Goal: Information Seeking & Learning: Find specific fact

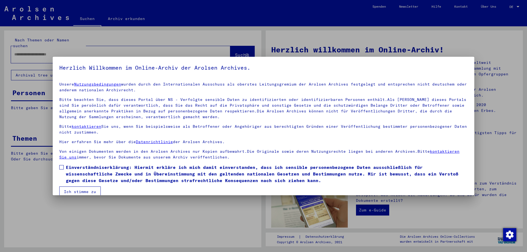
click at [62, 169] on span at bounding box center [61, 167] width 4 height 4
click at [69, 189] on button "Ich stimme zu" at bounding box center [79, 191] width 41 height 10
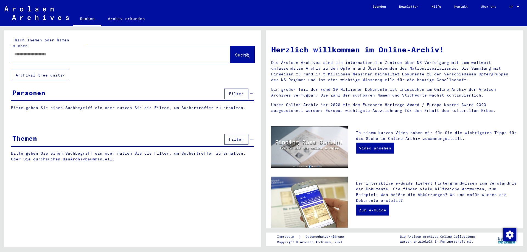
click at [514, 5] on span "DE" at bounding box center [512, 7] width 6 height 4
click at [508, 10] on span "English" at bounding box center [503, 10] width 13 height 4
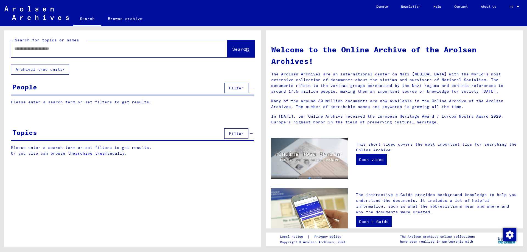
click at [76, 50] on input "text" at bounding box center [112, 49] width 197 height 6
click at [236, 46] on button "Search" at bounding box center [240, 48] width 27 height 17
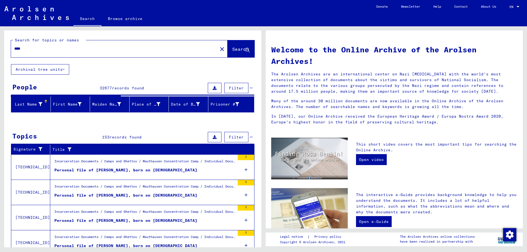
click at [29, 49] on input "****" at bounding box center [112, 49] width 197 height 6
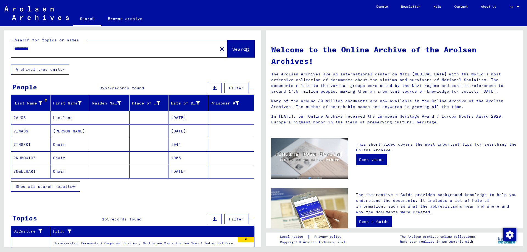
type input "**********"
click at [237, 43] on button "Search" at bounding box center [240, 48] width 27 height 17
click at [66, 115] on mat-cell "[PERSON_NAME]" at bounding box center [70, 117] width 39 height 13
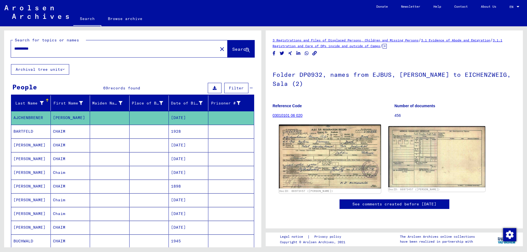
click at [328, 146] on img at bounding box center [330, 157] width 102 height 64
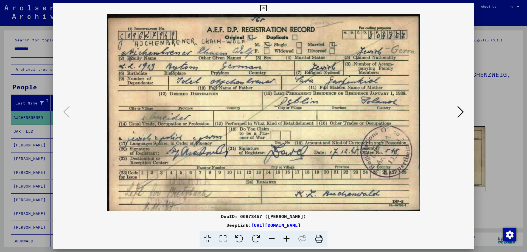
click at [328, 146] on img at bounding box center [263, 112] width 384 height 197
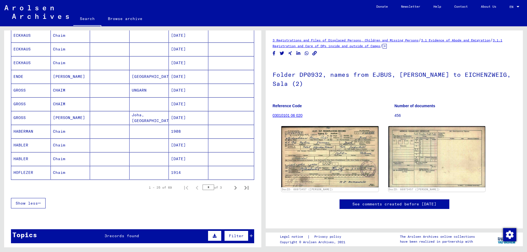
scroll to position [302, 0]
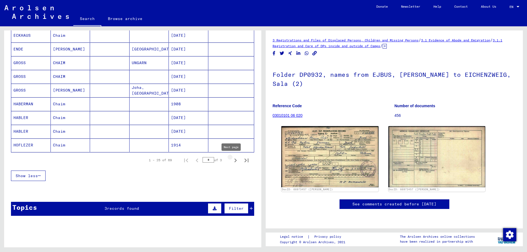
click at [232, 159] on icon "Next page" at bounding box center [235, 161] width 8 height 8
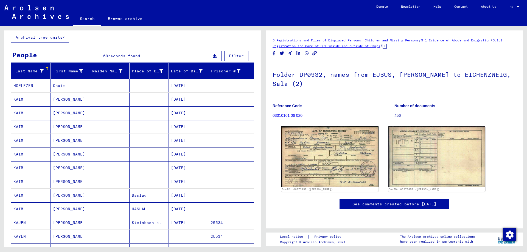
scroll to position [27, 0]
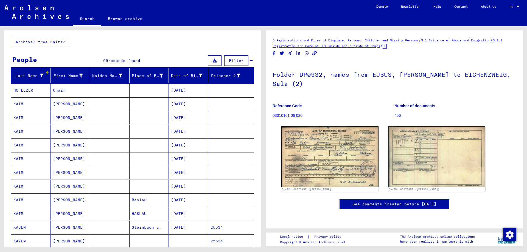
click at [182, 102] on mat-cell "[DATE]" at bounding box center [188, 103] width 39 height 13
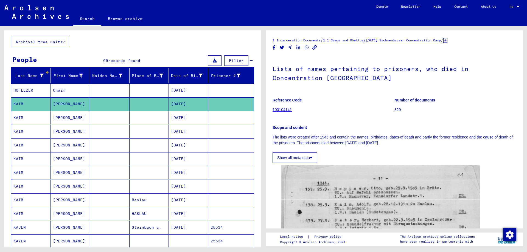
click at [183, 117] on mat-cell "[DATE]" at bounding box center [188, 117] width 39 height 13
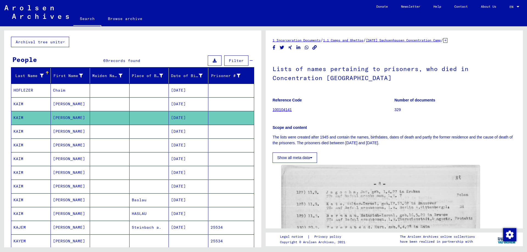
click at [181, 131] on mat-cell "[DATE]" at bounding box center [188, 131] width 39 height 13
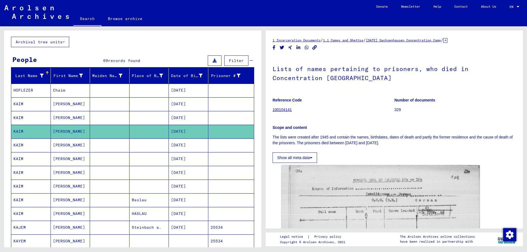
click at [171, 146] on mat-cell "[DATE]" at bounding box center [188, 144] width 39 height 13
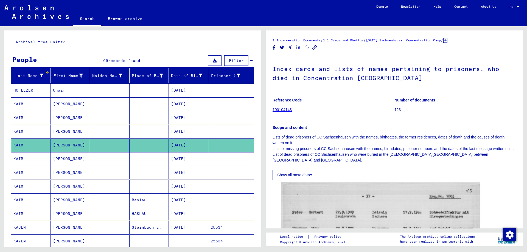
click at [180, 158] on mat-cell "[DATE]" at bounding box center [188, 158] width 39 height 13
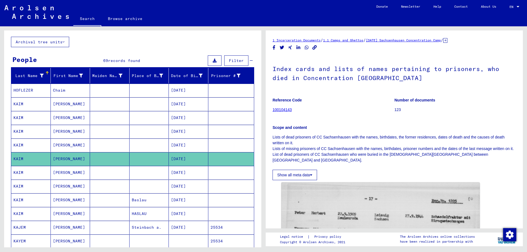
click at [180, 170] on mat-cell "[DATE]" at bounding box center [188, 172] width 39 height 13
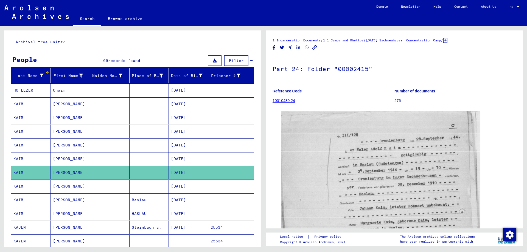
click at [177, 187] on mat-cell "[DATE]" at bounding box center [188, 186] width 39 height 13
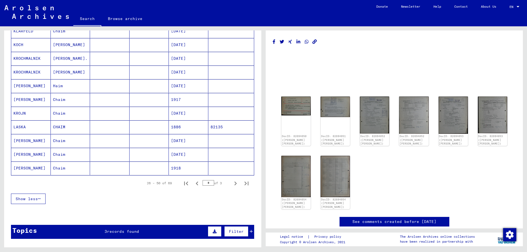
scroll to position [302, 0]
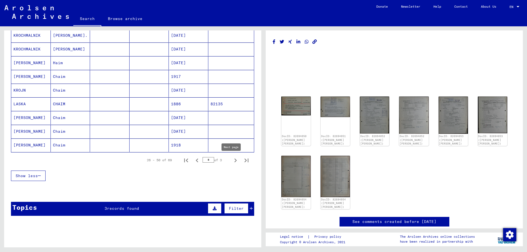
click at [233, 157] on icon "Next page" at bounding box center [235, 161] width 8 height 8
type input "*"
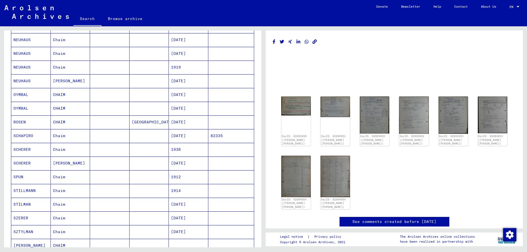
scroll to position [11, 0]
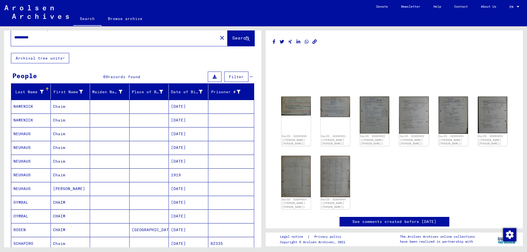
drag, startPoint x: 37, startPoint y: 39, endPoint x: 8, endPoint y: 37, distance: 29.1
click at [8, 37] on div "**********" at bounding box center [132, 36] width 257 height 34
type input "*"
click at [237, 37] on span "Search" at bounding box center [240, 37] width 16 height 5
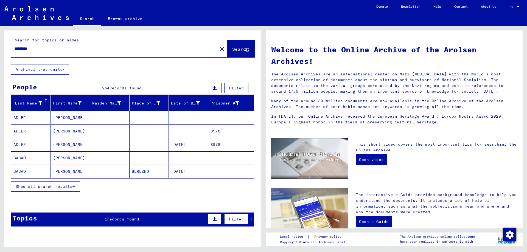
drag, startPoint x: 38, startPoint y: 49, endPoint x: 10, endPoint y: 41, distance: 29.3
click at [10, 41] on div "Search for topics or names ********* close Search" at bounding box center [132, 47] width 257 height 34
click at [232, 49] on span "Search" at bounding box center [240, 48] width 16 height 5
drag, startPoint x: 41, startPoint y: 50, endPoint x: 0, endPoint y: 49, distance: 40.6
click at [0, 49] on div "Search for topics or names ********* close Search Archival tree units People 26…" at bounding box center [131, 136] width 263 height 221
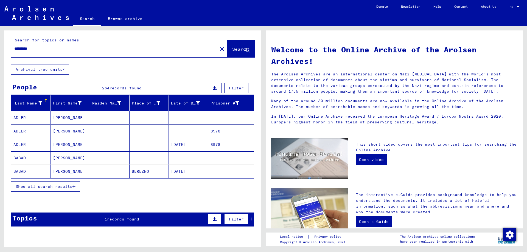
type input "*********"
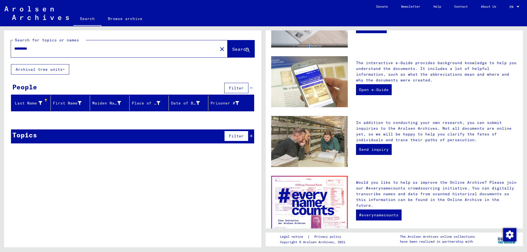
scroll to position [159, 0]
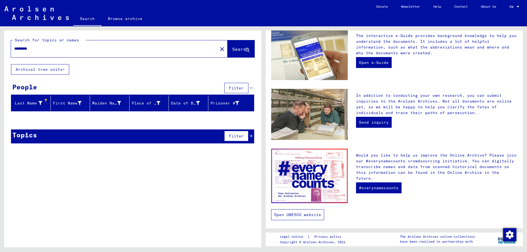
click at [290, 212] on link "Open UNESCO website" at bounding box center [297, 214] width 53 height 11
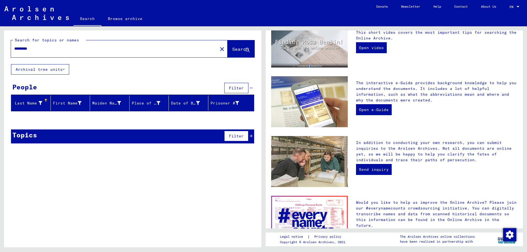
scroll to position [0, 0]
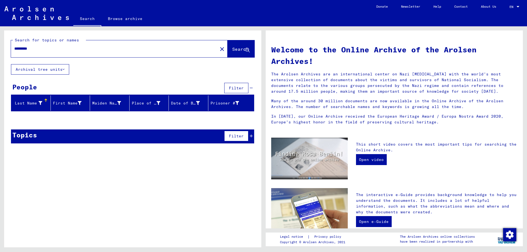
click at [122, 17] on link "Browse archive" at bounding box center [125, 18] width 48 height 13
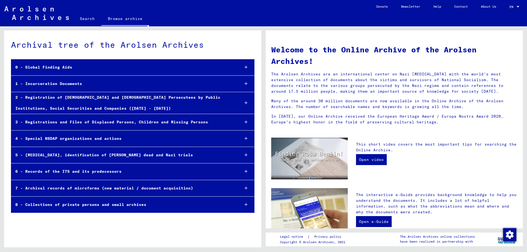
click at [123, 98] on div "2 - Registration of [DEMOGRAPHIC_DATA] and [DEMOGRAPHIC_DATA] Persecutees by Pu…" at bounding box center [123, 102] width 224 height 21
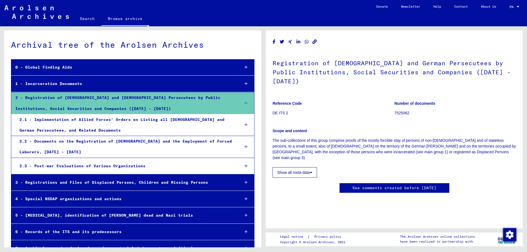
click at [118, 185] on div "3 - Registrations and Files of Displaced Persons, Children and Missing Persons" at bounding box center [123, 182] width 224 height 11
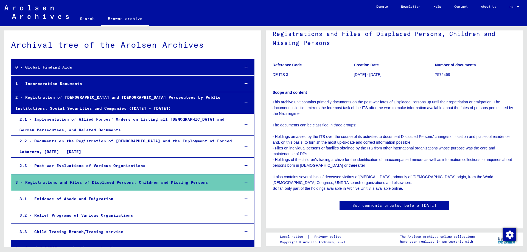
scroll to position [137, 0]
click at [224, 180] on div "3 - Registrations and Files of Displaced Persons, Children and Missing Persons" at bounding box center [123, 182] width 224 height 11
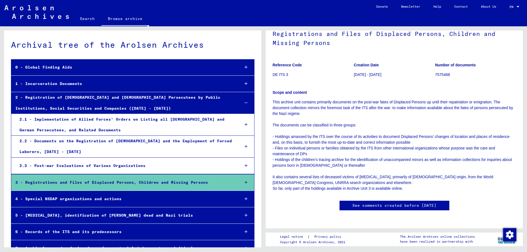
click at [224, 180] on div "3 - Registrations and Files of Displaced Persons, Children and Missing Persons" at bounding box center [123, 182] width 224 height 11
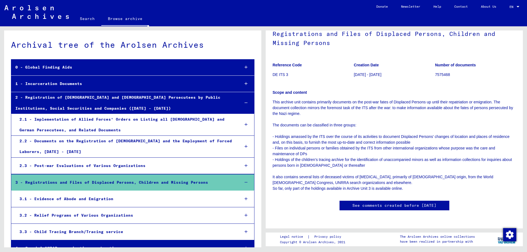
click at [224, 180] on div "3 - Registrations and Files of Displaced Persons, Children and Missing Persons" at bounding box center [123, 182] width 224 height 11
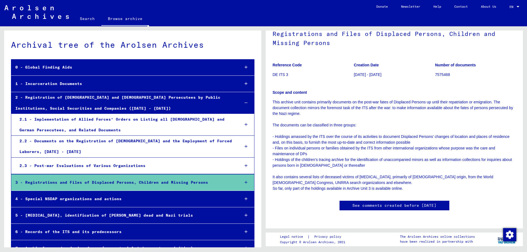
click at [224, 180] on div "3 - Registrations and Files of Displaced Persons, Children and Missing Persons" at bounding box center [123, 182] width 224 height 11
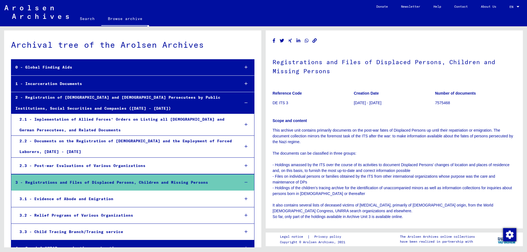
scroll to position [0, 0]
click at [329, 62] on h1 "Registrations and Files of Displaced Persons, Children and Missing Persons" at bounding box center [393, 66] width 243 height 33
click at [442, 104] on p "7575468" at bounding box center [475, 104] width 81 height 6
click at [208, 181] on div "3 - Registrations and Files of Displaced Persons, Children and Missing Persons" at bounding box center [123, 182] width 224 height 11
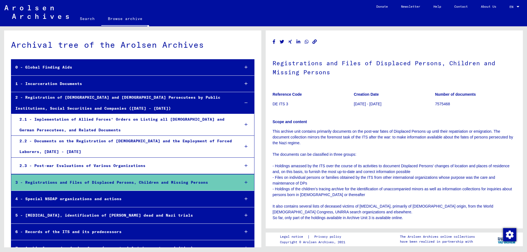
click at [150, 182] on div "3 - Registrations and Files of Displaced Persons, Children and Missing Persons" at bounding box center [123, 182] width 224 height 11
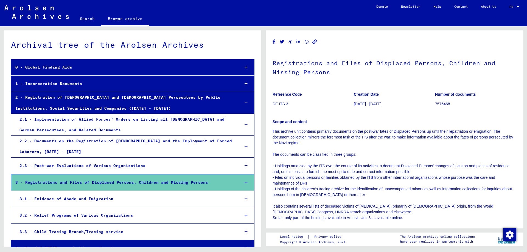
click at [150, 182] on div "3 - Registrations and Files of Displaced Persons, Children and Missing Persons" at bounding box center [123, 182] width 224 height 11
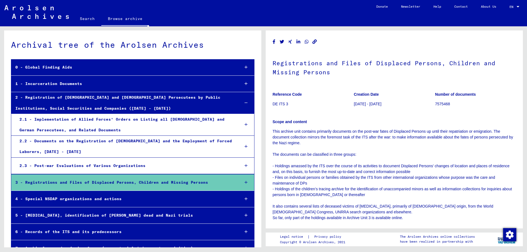
click at [150, 182] on div "3 - Registrations and Files of Displaced Persons, Children and Missing Persons" at bounding box center [123, 182] width 224 height 11
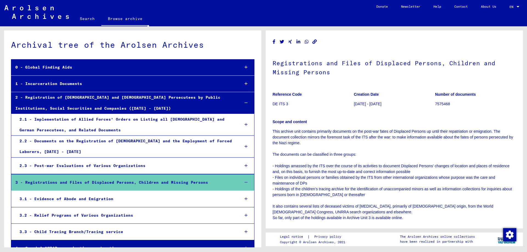
click at [243, 180] on div at bounding box center [246, 182] width 16 height 16
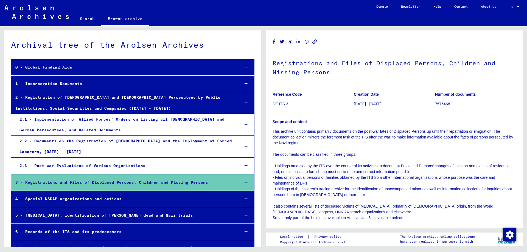
click at [243, 180] on div at bounding box center [246, 182] width 16 height 16
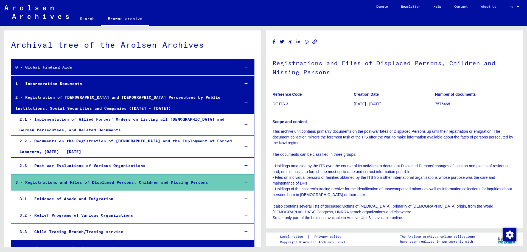
click at [84, 18] on link "Search" at bounding box center [87, 18] width 28 height 13
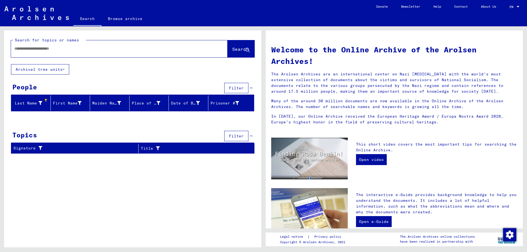
click at [88, 46] on input "text" at bounding box center [112, 49] width 197 height 6
click at [63, 69] on button "Archival tree units" at bounding box center [40, 69] width 58 height 10
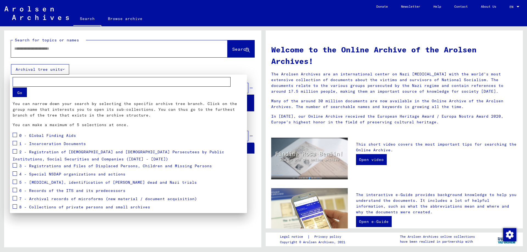
scroll to position [16, 0]
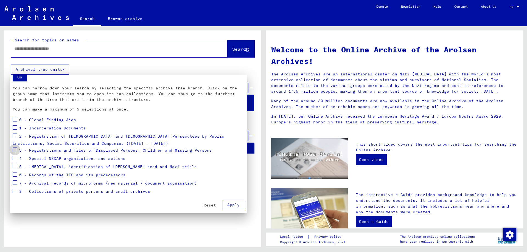
click at [14, 147] on label at bounding box center [15, 148] width 4 height 5
click at [227, 203] on span "Apply" at bounding box center [233, 204] width 12 height 5
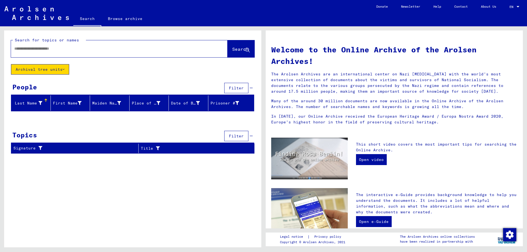
click at [111, 49] on input "text" at bounding box center [112, 49] width 197 height 6
type input "*"
type input "*********"
click at [227, 48] on button "Search" at bounding box center [240, 48] width 27 height 17
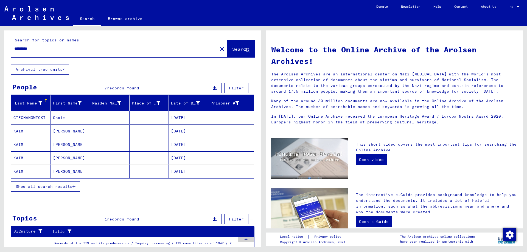
click at [185, 131] on mat-cell "[DATE]" at bounding box center [188, 131] width 39 height 13
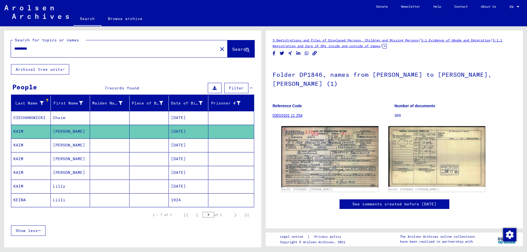
click at [177, 149] on mat-cell "[DATE]" at bounding box center [188, 144] width 39 height 13
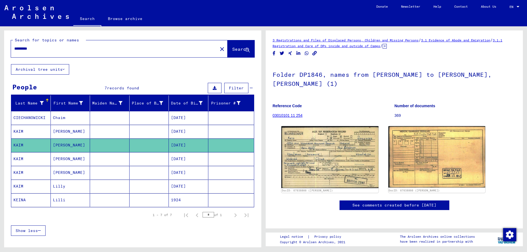
click at [179, 158] on mat-cell "[DATE]" at bounding box center [188, 158] width 39 height 13
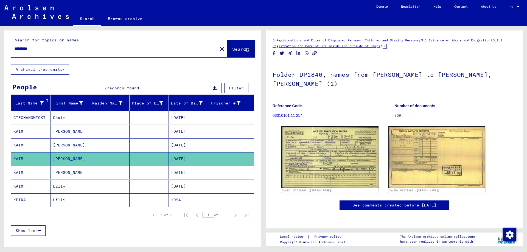
click at [177, 170] on mat-cell "[DATE]" at bounding box center [188, 172] width 39 height 13
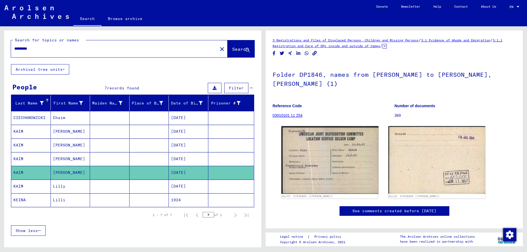
click at [176, 183] on mat-cell "[DATE]" at bounding box center [188, 186] width 39 height 13
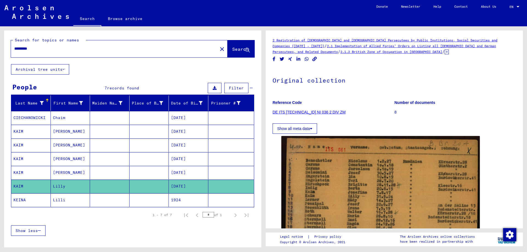
click at [175, 196] on mat-cell "1924" at bounding box center [188, 199] width 39 height 13
